Goal: Information Seeking & Learning: Stay updated

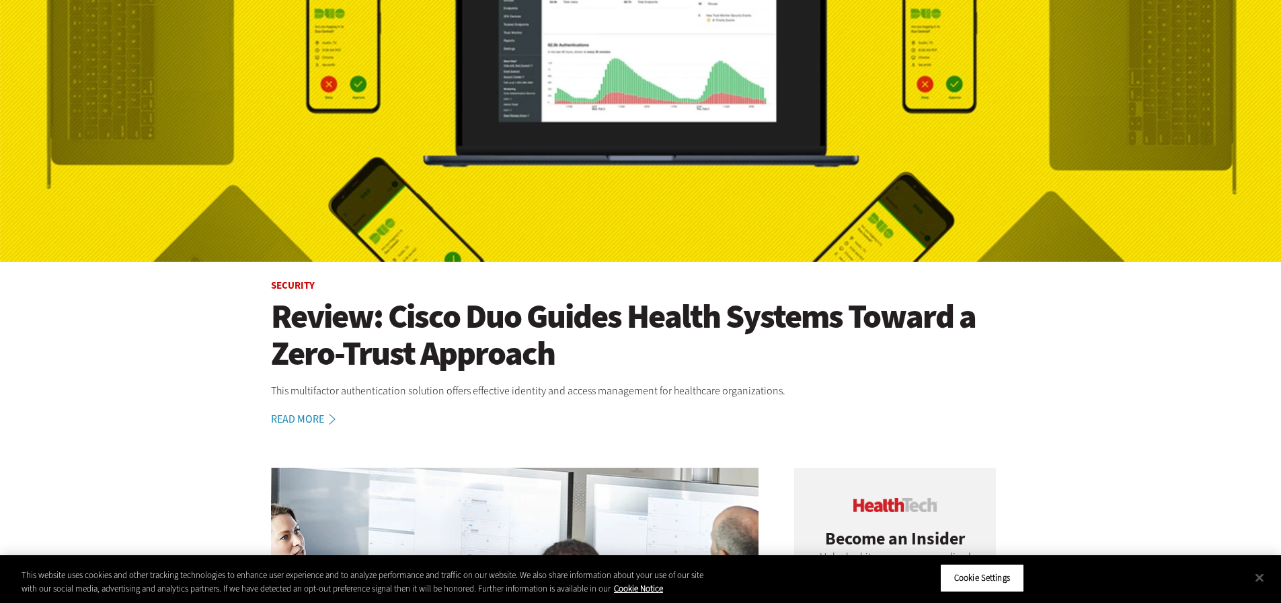
scroll to position [471, 0]
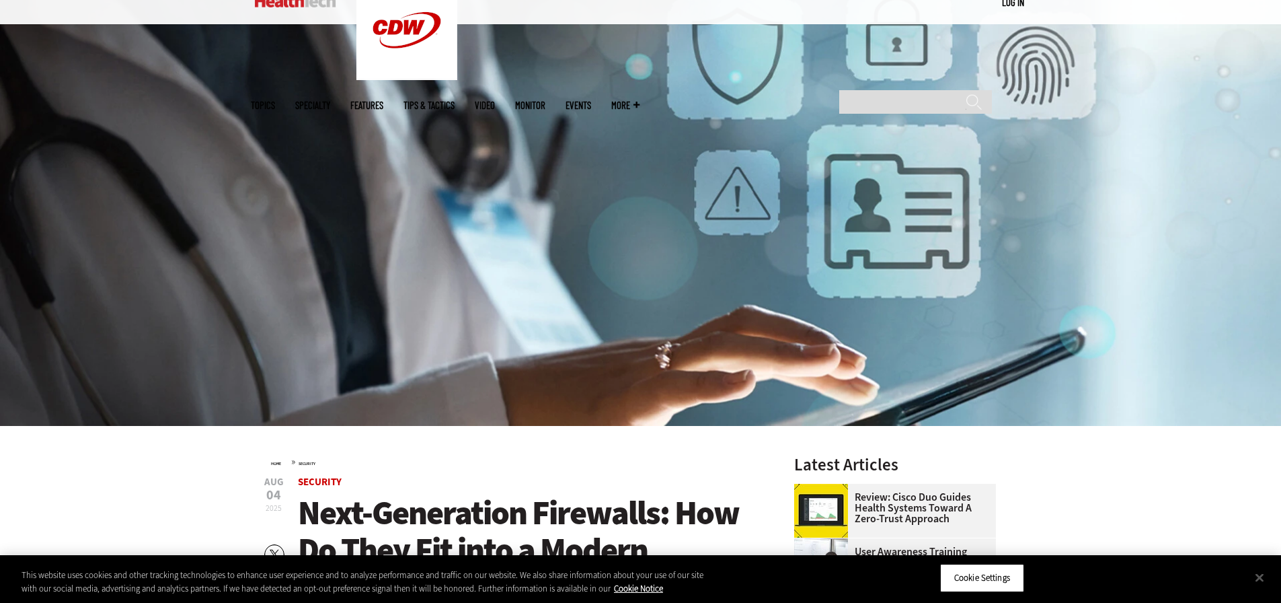
scroll to position [269, 0]
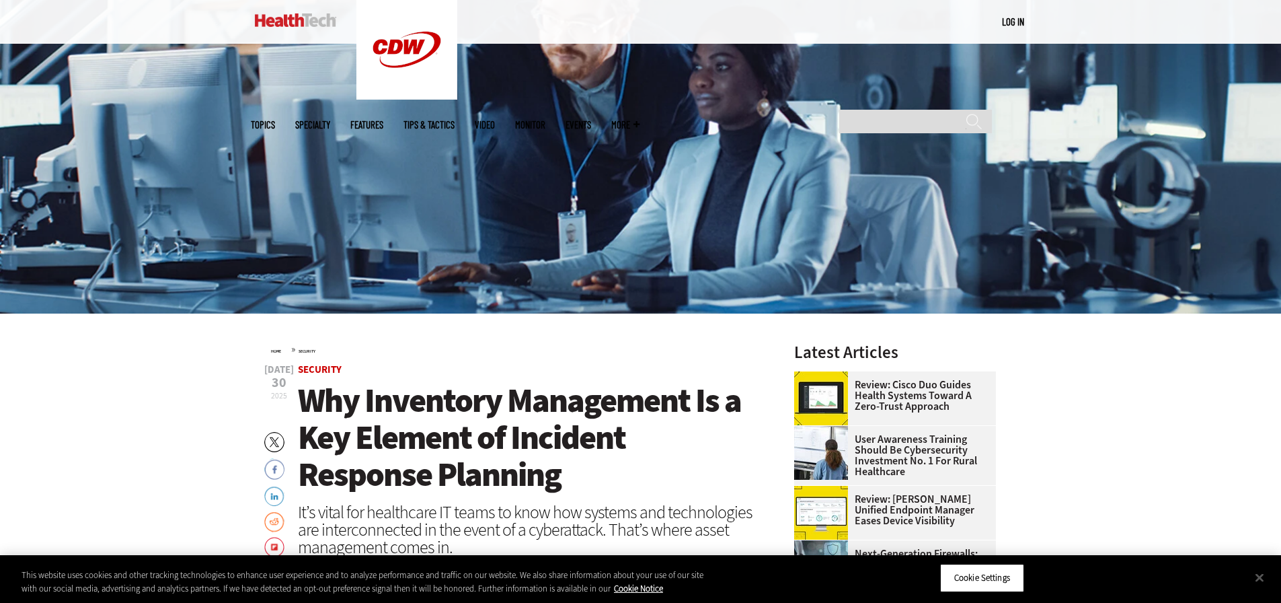
scroll to position [269, 0]
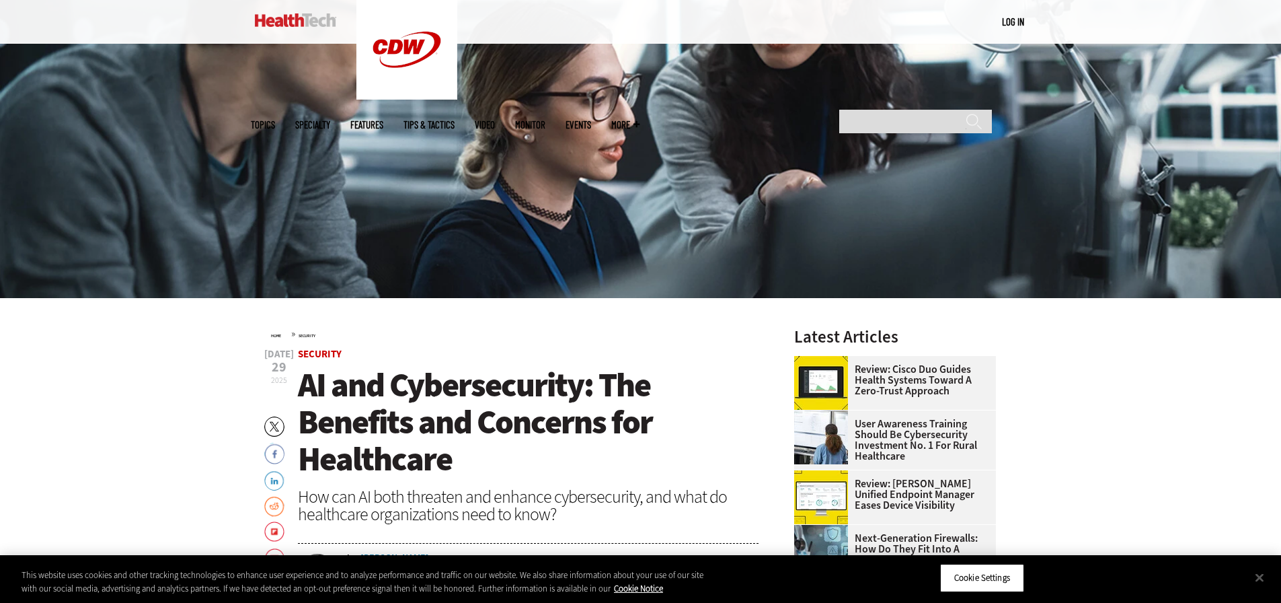
scroll to position [269, 0]
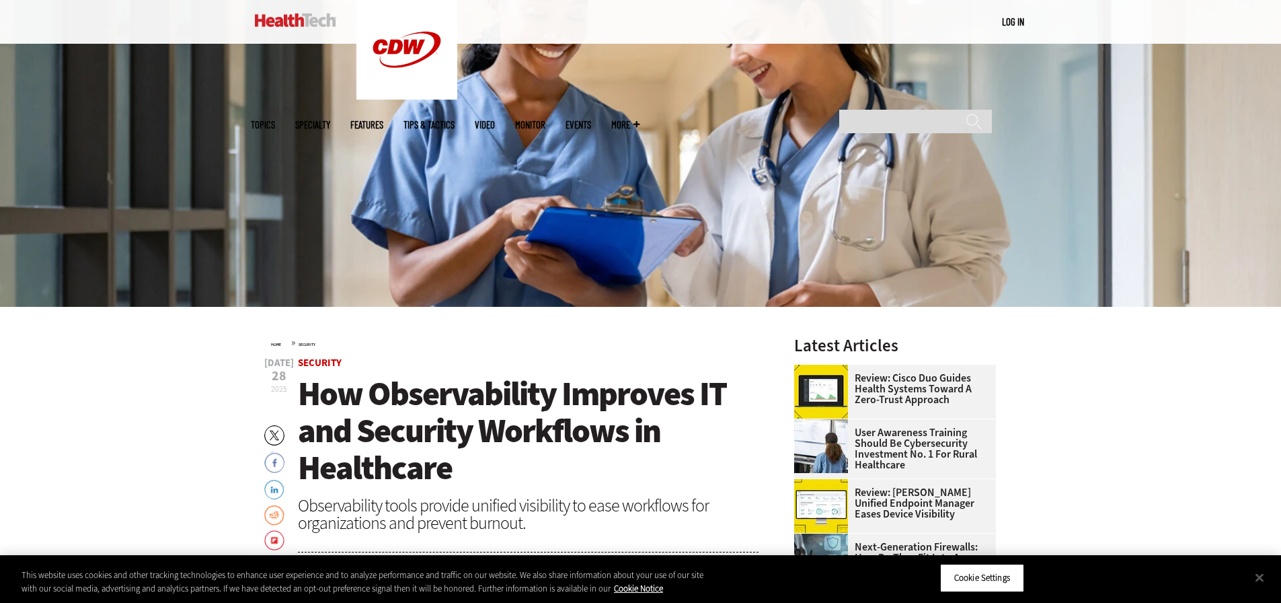
scroll to position [336, 0]
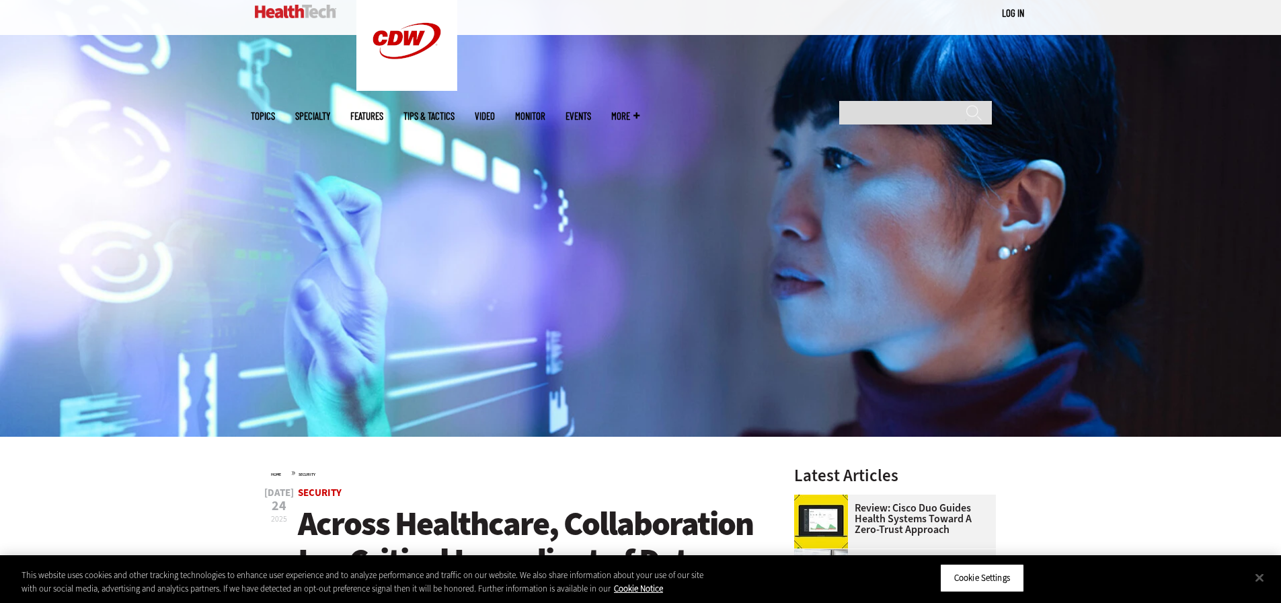
scroll to position [336, 0]
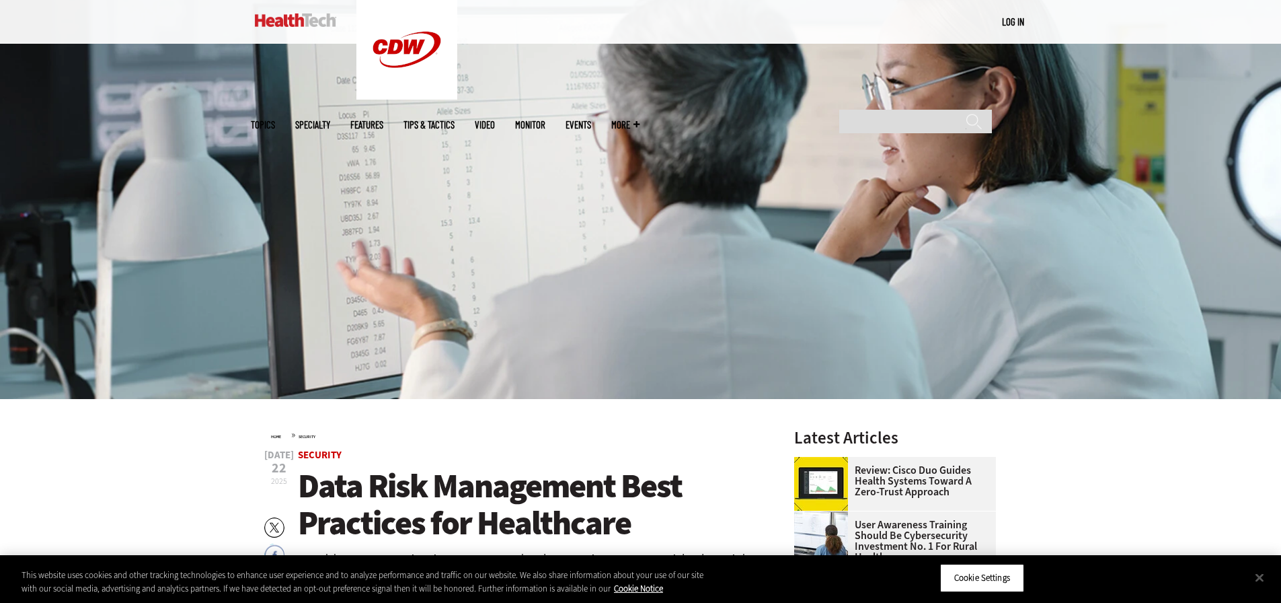
scroll to position [336, 0]
